Goal: Task Accomplishment & Management: Complete application form

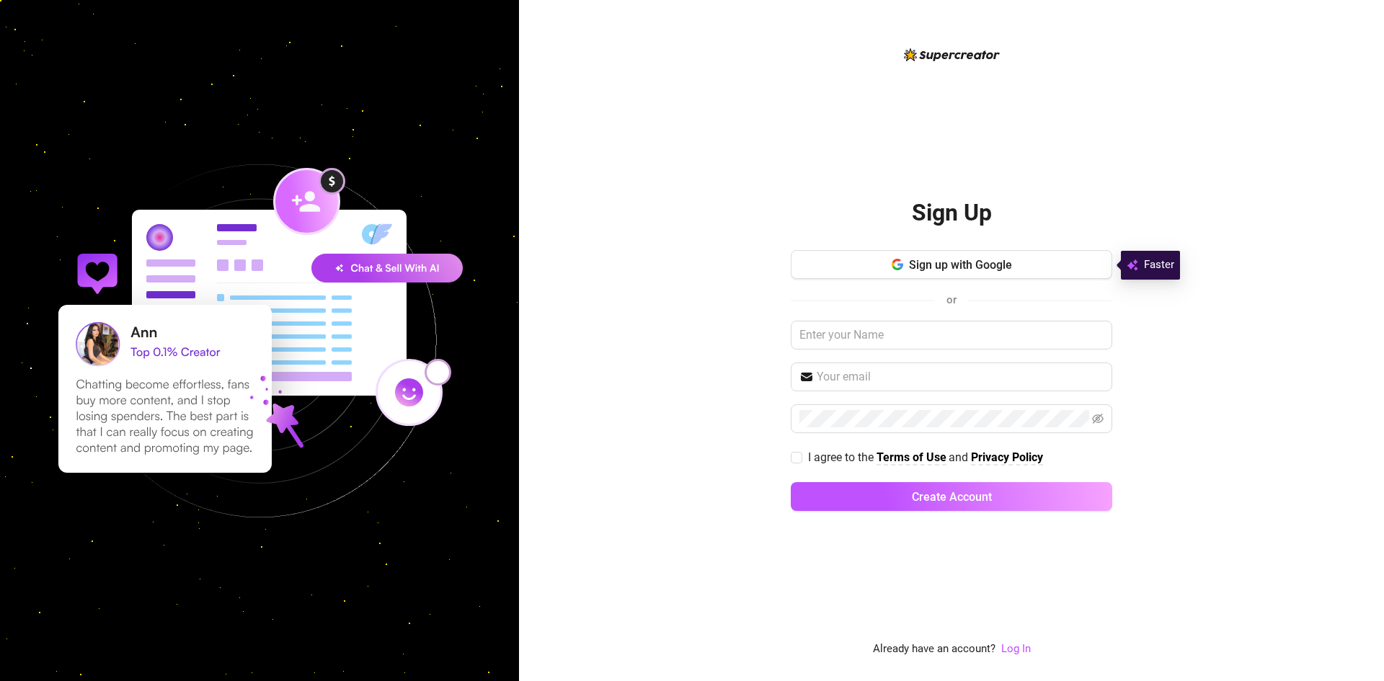
click at [943, 58] on img at bounding box center [952, 54] width 96 height 13
click at [354, 263] on img at bounding box center [259, 341] width 499 height 499
click at [907, 341] on input "text" at bounding box center [950, 335] width 321 height 29
click at [922, 270] on span "Sign up with Google" at bounding box center [960, 265] width 103 height 14
click at [927, 261] on span "Sign up with Google" at bounding box center [960, 265] width 103 height 14
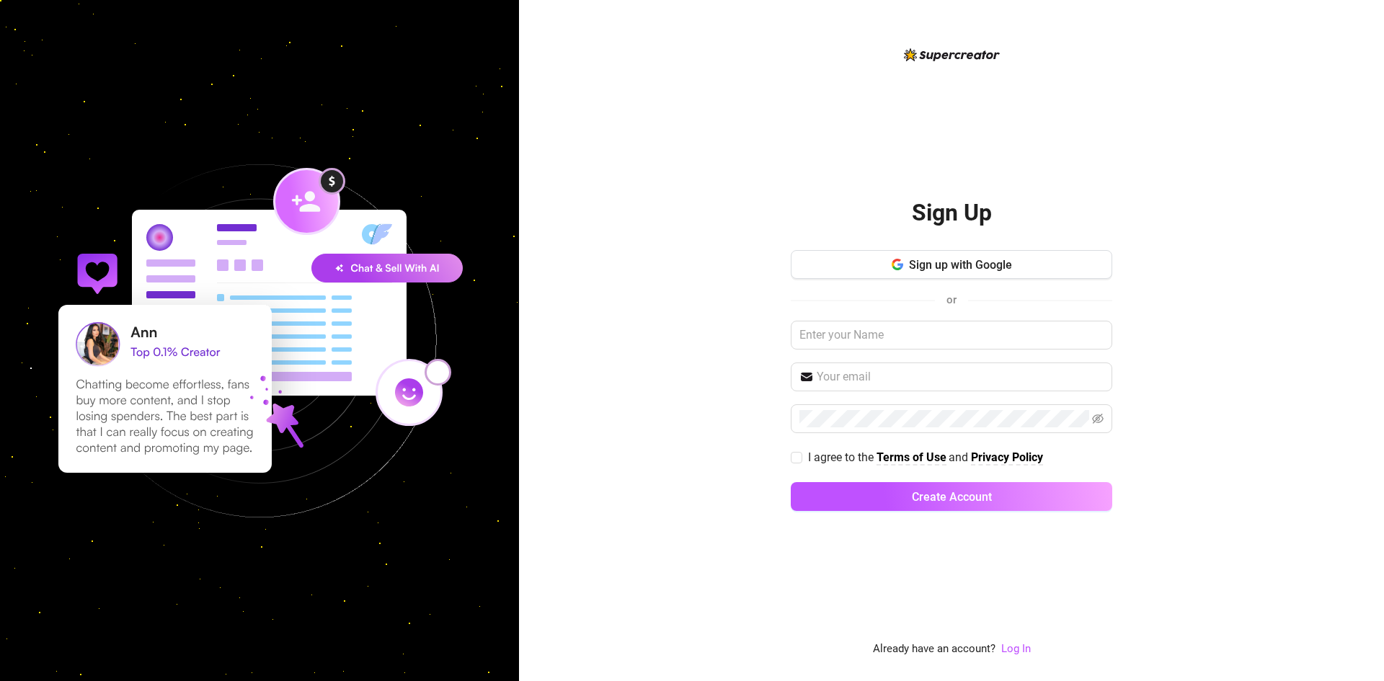
click at [834, 311] on div "Sign up with Google or I agree to the Terms of Use and Privacy Policy Create Ac…" at bounding box center [950, 387] width 321 height 274
click at [845, 337] on input "text" at bounding box center [950, 335] width 321 height 29
